Goal: Find specific page/section: Find specific page/section

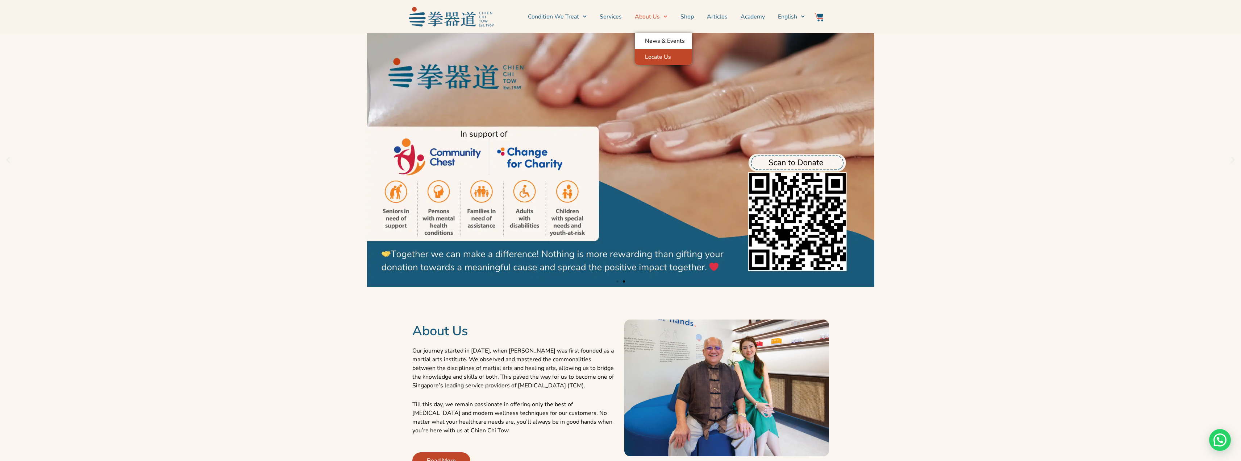
click at [665, 54] on link "Locate Us" at bounding box center [663, 57] width 57 height 16
click at [667, 16] on icon "Menu" at bounding box center [666, 16] width 4 height 4
click at [668, 12] on span "Menu" at bounding box center [664, 16] width 8 height 11
click at [661, 56] on link "Locate Us" at bounding box center [663, 57] width 57 height 16
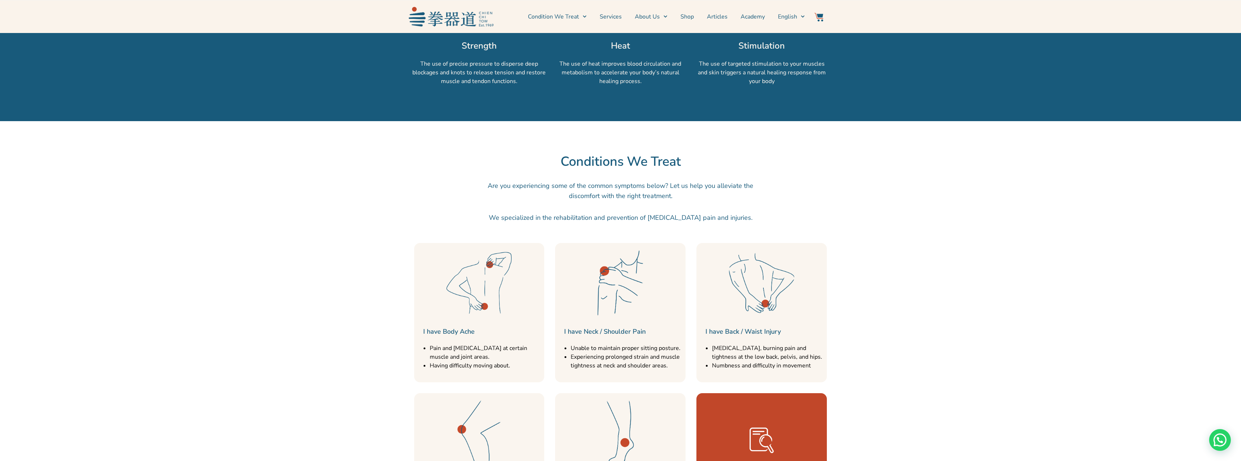
scroll to position [689, 0]
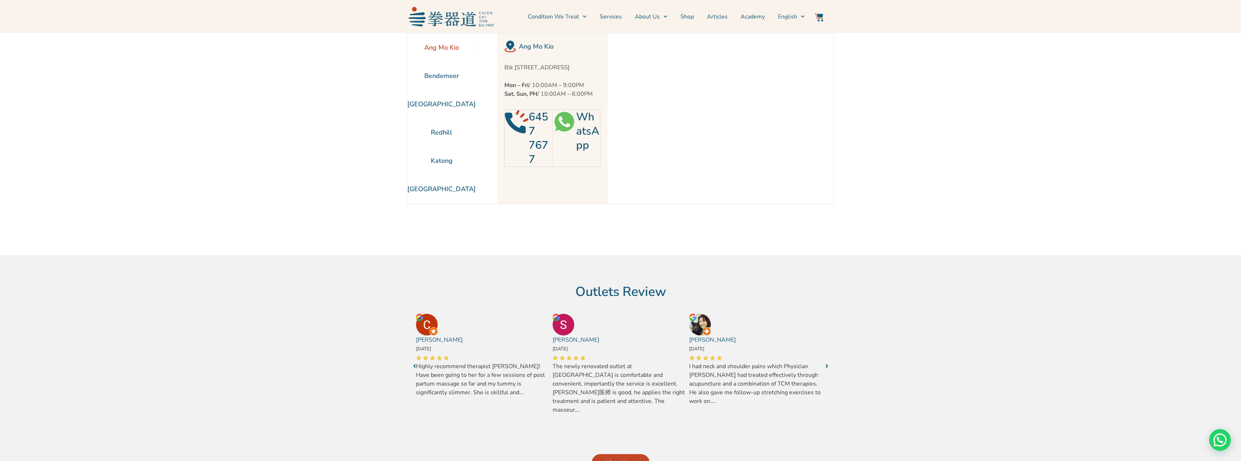
click at [982, 175] on section "Ang Mo Kio Bendemeer [GEOGRAPHIC_DATA] [GEOGRAPHIC_DATA] [GEOGRAPHIC_DATA]" at bounding box center [620, 144] width 1241 height 222
click at [456, 78] on li "Bendemeer" at bounding box center [441, 76] width 69 height 28
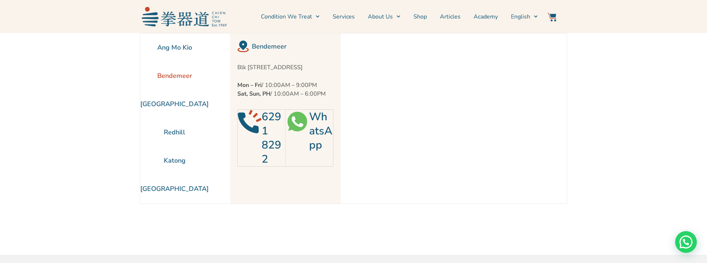
drag, startPoint x: 306, startPoint y: 93, endPoint x: 314, endPoint y: 99, distance: 9.8
click at [314, 98] on p "Mon – Fri / 10:00AM – 9:00PM Sat, Sun, PH / 10:00AM – 6:00PM" at bounding box center [285, 89] width 96 height 17
click at [271, 227] on div at bounding box center [353, 220] width 427 height 18
click at [252, 233] on div "Ang Mo Kio Bendemeer Jurong East Redhill Katong" at bounding box center [353, 144] width 427 height 222
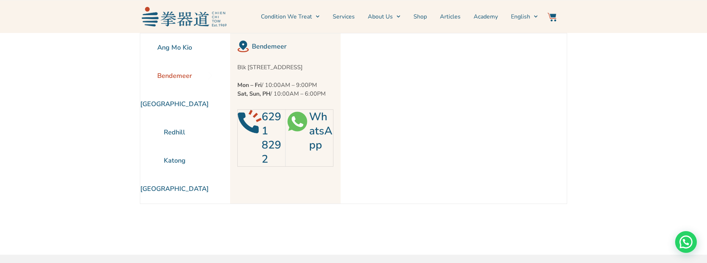
click at [252, 233] on div "Ang Mo Kio Bendemeer Jurong East Redhill Katong" at bounding box center [353, 144] width 427 height 222
